Goal: Ask a question: Seek information or help from site administrators or community

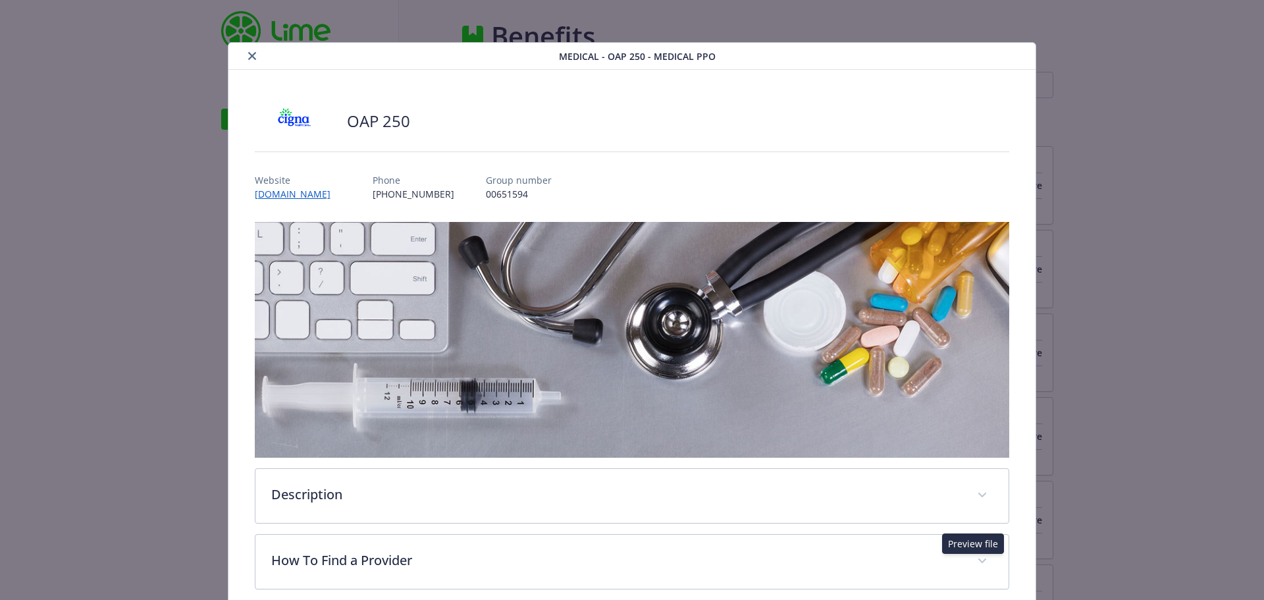
scroll to position [654, 0]
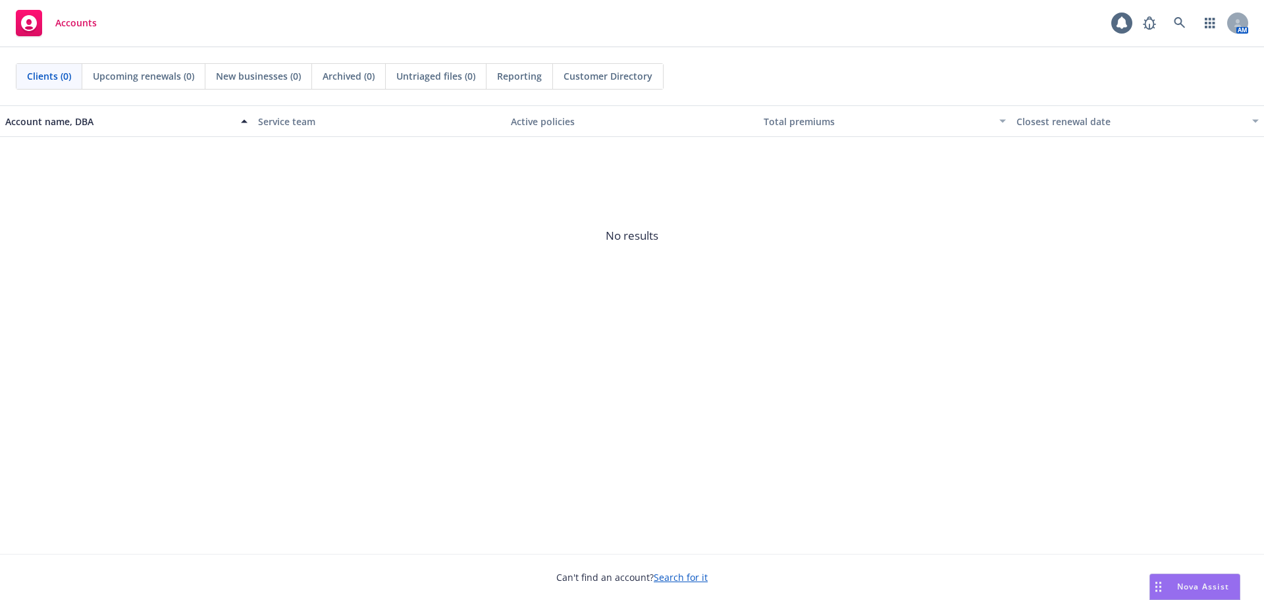
click at [1201, 589] on span "Nova Assist" at bounding box center [1203, 585] width 52 height 11
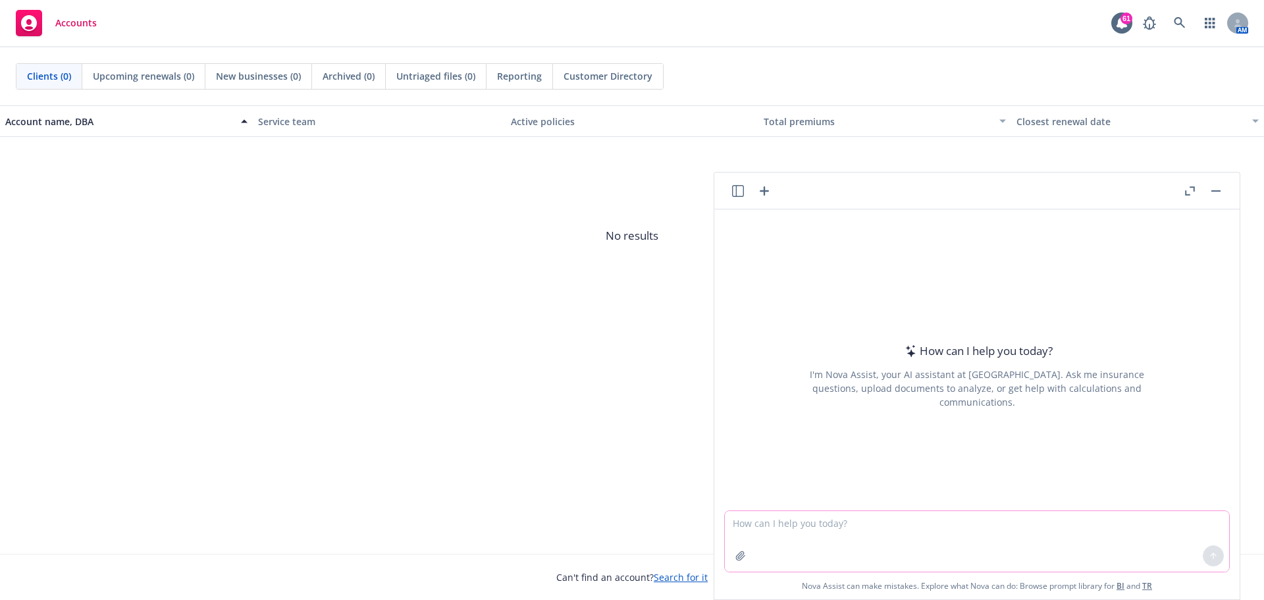
click at [826, 538] on textarea at bounding box center [977, 541] width 504 height 61
type textarea "c"
type textarea "Please create a transition of tasks from Fully Insured to self-funding medical …"
click at [1214, 549] on button at bounding box center [1212, 555] width 21 height 21
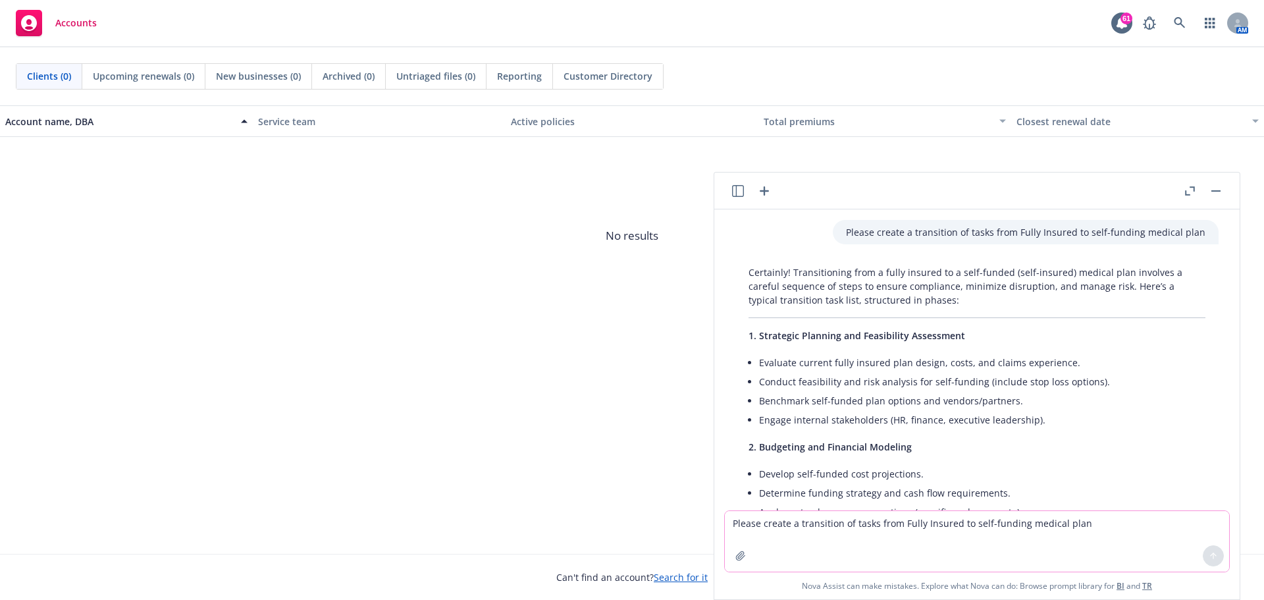
click at [783, 523] on textarea "Please create a transition of tasks from Fully Insured to self-funding medical …" at bounding box center [977, 541] width 504 height 61
type textarea "please edit this list below."
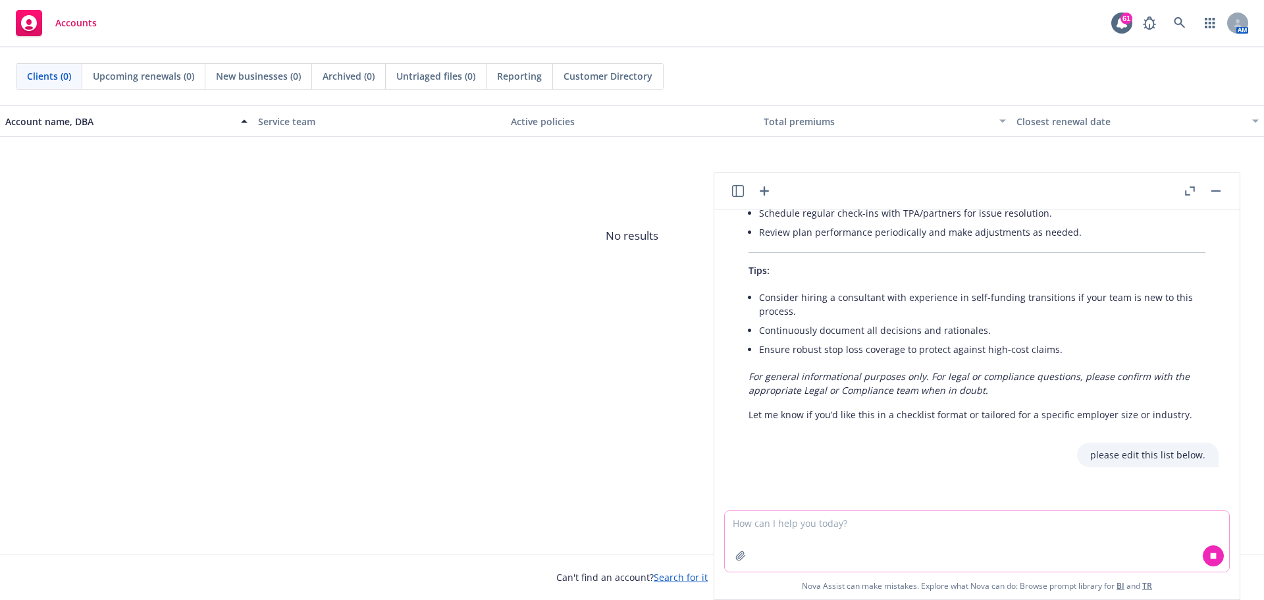
scroll to position [935, 0]
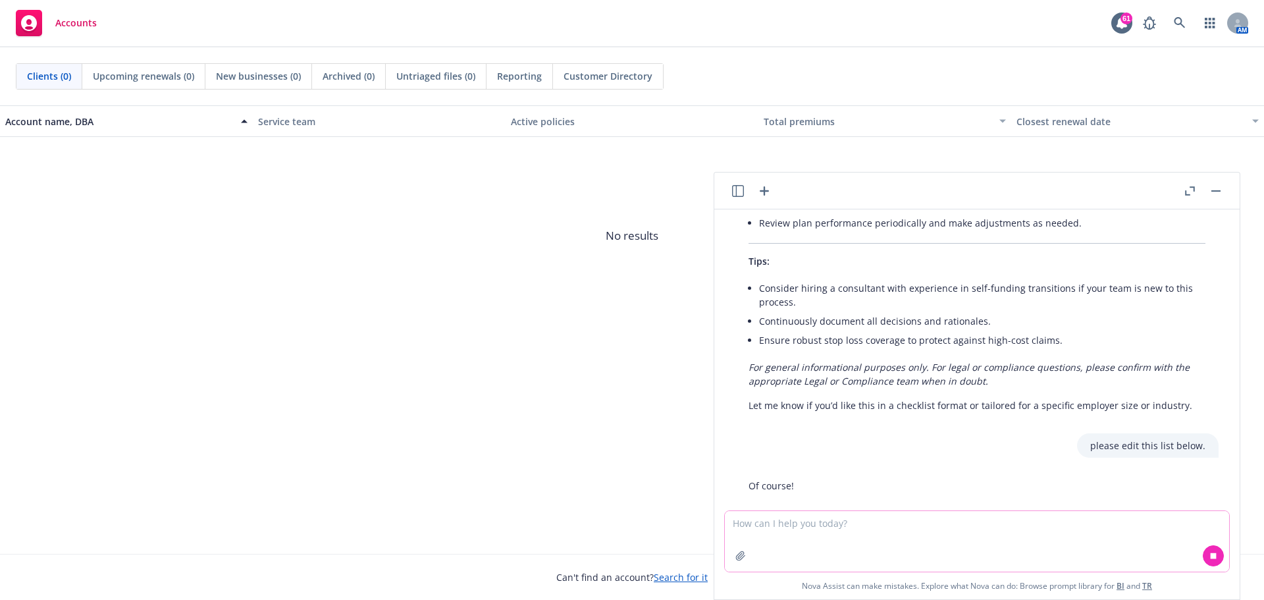
paste textarea "SPD's fiduciary responsibility Appeals process and who will be responsible on t…"
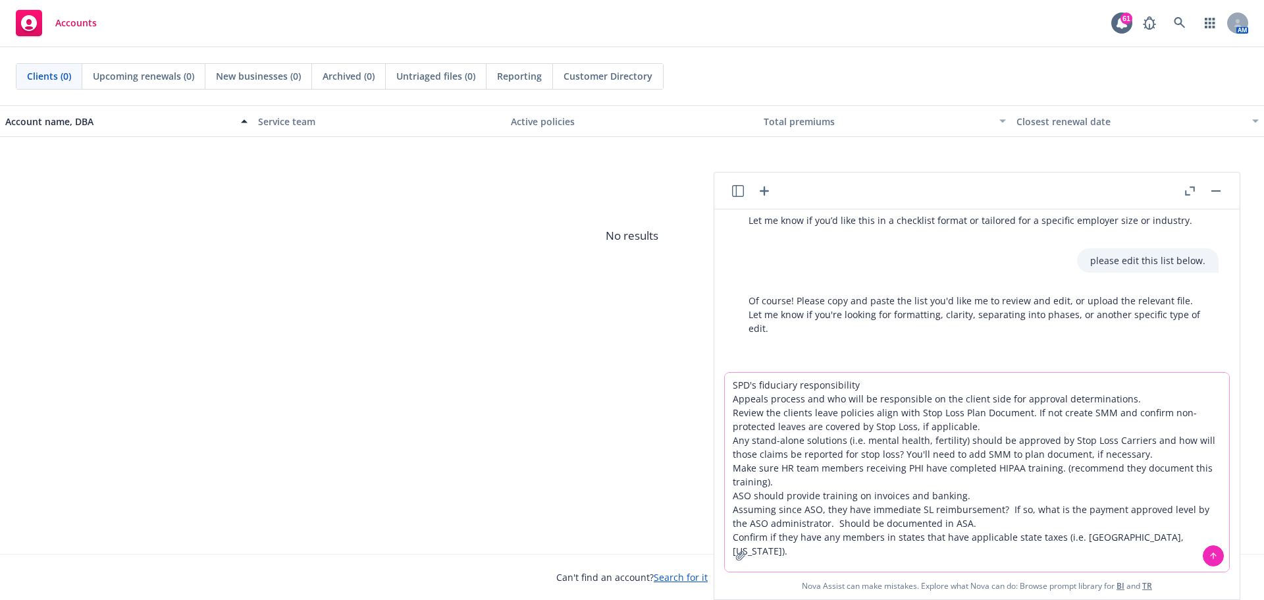
type textarea "SPD's fiduciary responsibility Appeals process and who will be responsible on t…"
click at [1214, 557] on button at bounding box center [1212, 555] width 21 height 21
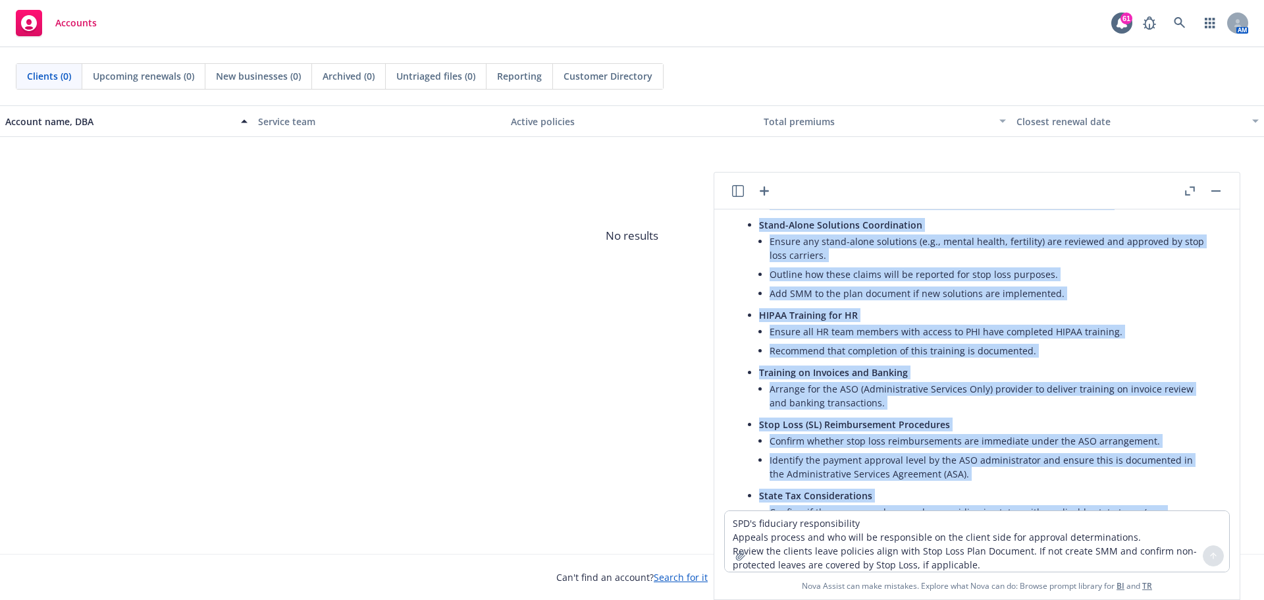
scroll to position [1726, 0]
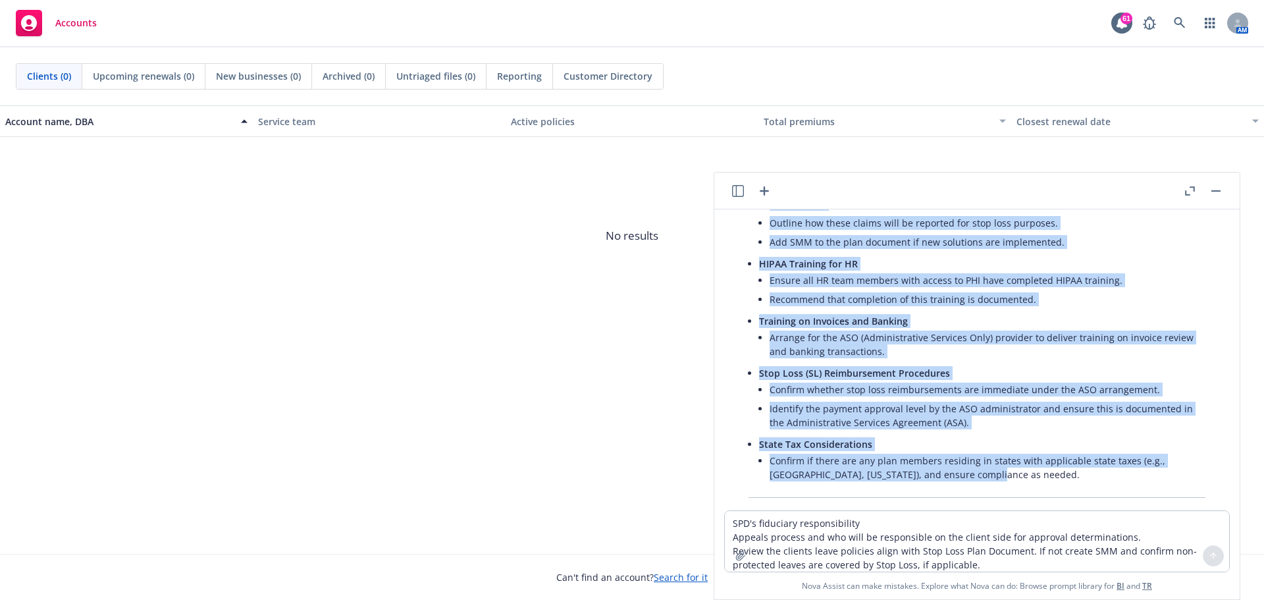
drag, startPoint x: 760, startPoint y: 353, endPoint x: 977, endPoint y: 463, distance: 244.3
click at [977, 463] on ul "Fiduciary Responsibility Outline SPD (Summary Plan Description) fiduciary respo…" at bounding box center [982, 235] width 446 height 503
copy ul "Fiduciary Responsibility Outline SPD (Summary Plan Description) fiduciary respo…"
